Goal: Obtain resource: Obtain resource

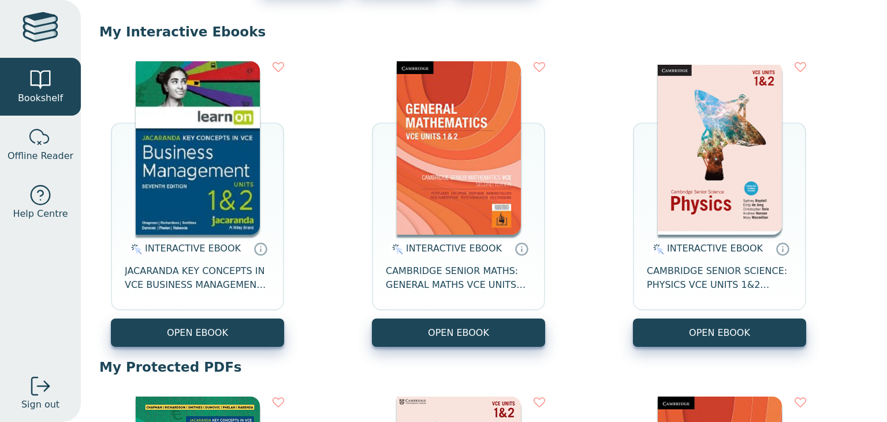
scroll to position [99, 0]
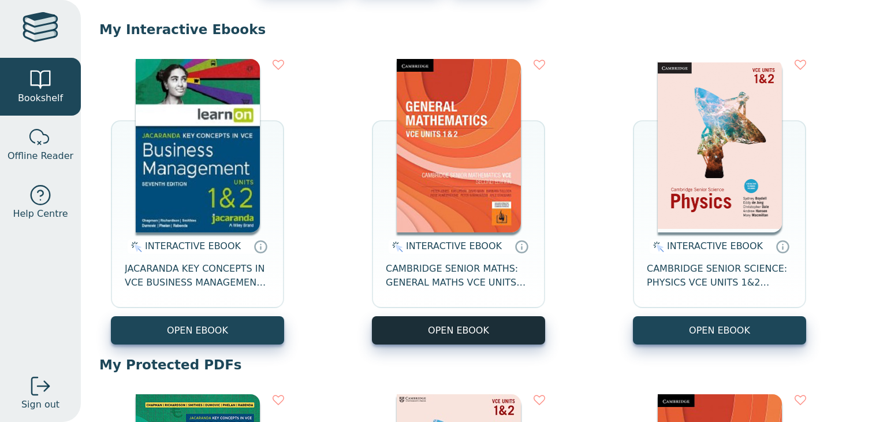
click at [448, 336] on button "OPEN EBOOK" at bounding box center [458, 330] width 173 height 28
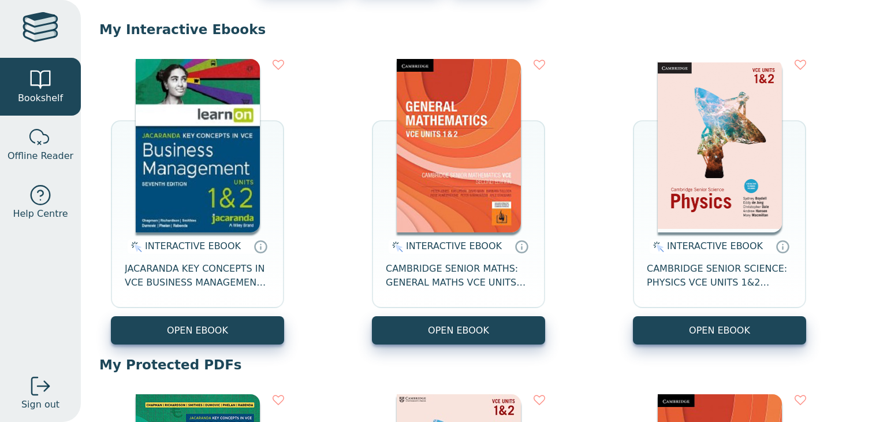
click at [484, 172] on img at bounding box center [459, 145] width 124 height 173
click at [28, 139] on link "Offline Reader" at bounding box center [40, 144] width 81 height 58
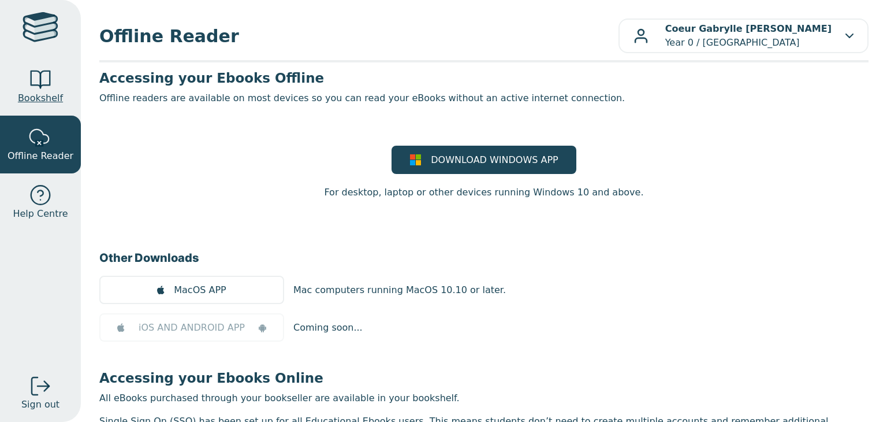
click at [31, 92] on span "Bookshelf" at bounding box center [40, 98] width 45 height 14
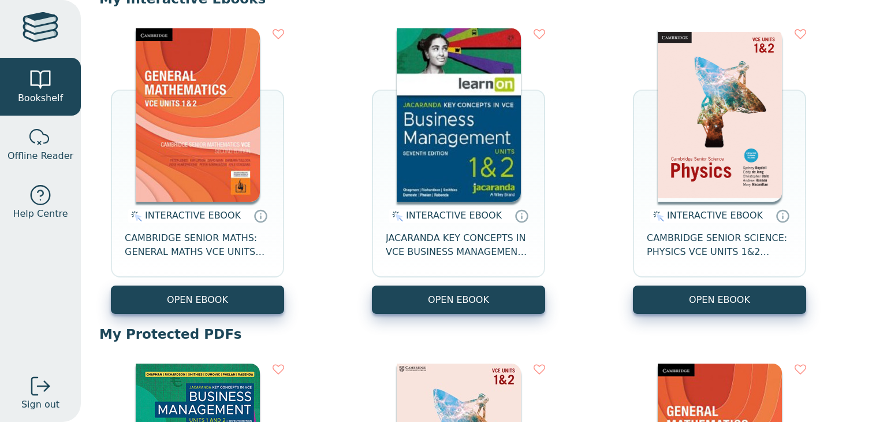
scroll to position [129, 0]
